Goal: Navigation & Orientation: Find specific page/section

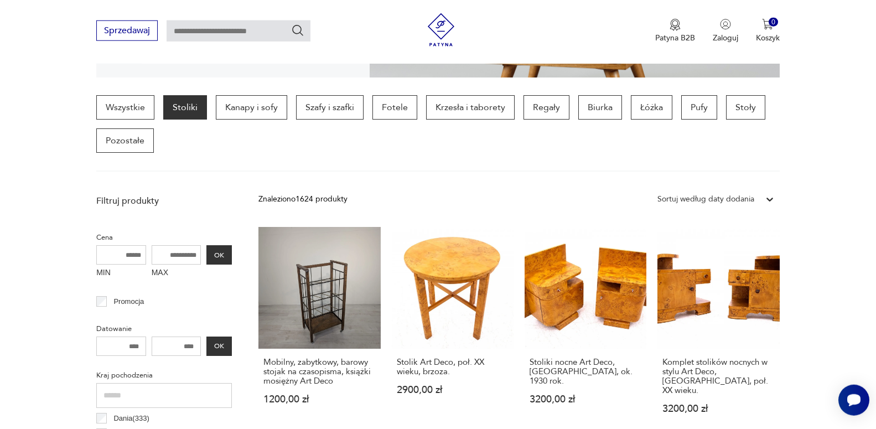
scroll to position [129, 0]
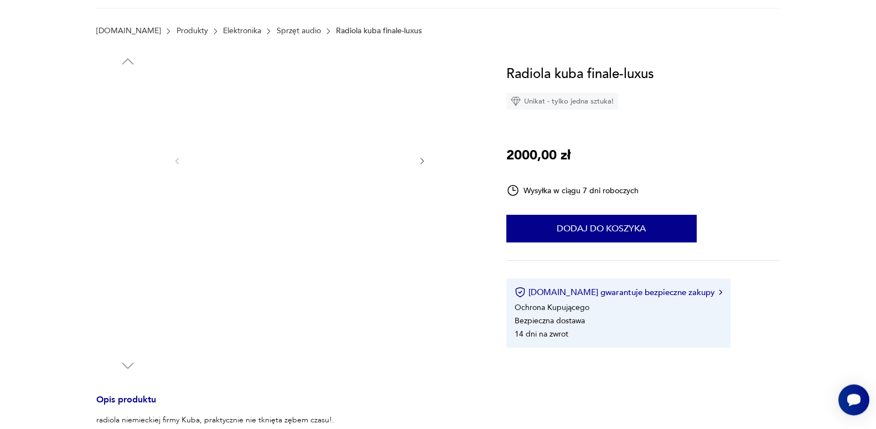
scroll to position [56, 0]
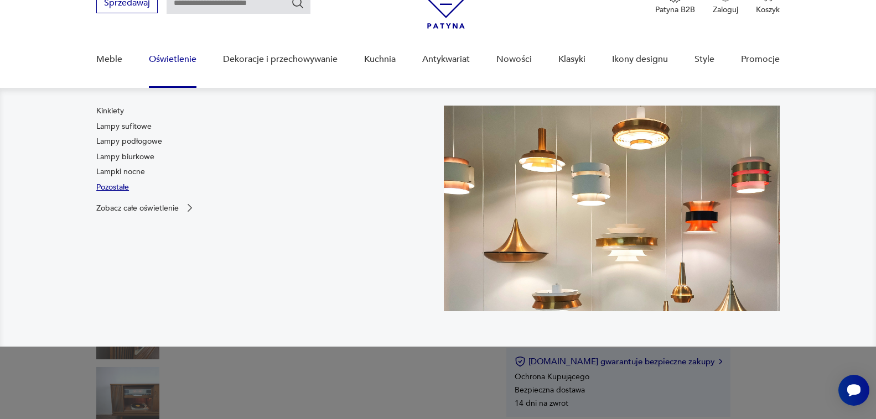
click at [108, 185] on link "Pozostałe" at bounding box center [112, 187] width 33 height 11
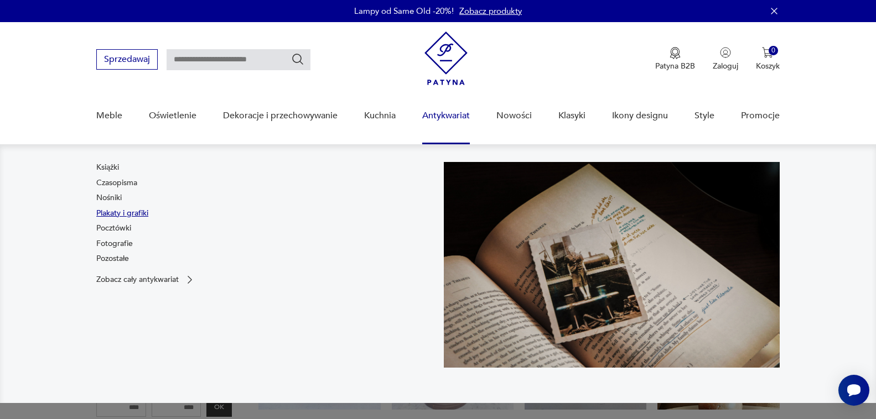
click at [110, 215] on link "Plakaty i grafiki" at bounding box center [122, 213] width 52 height 11
